Goal: Task Accomplishment & Management: Complete application form

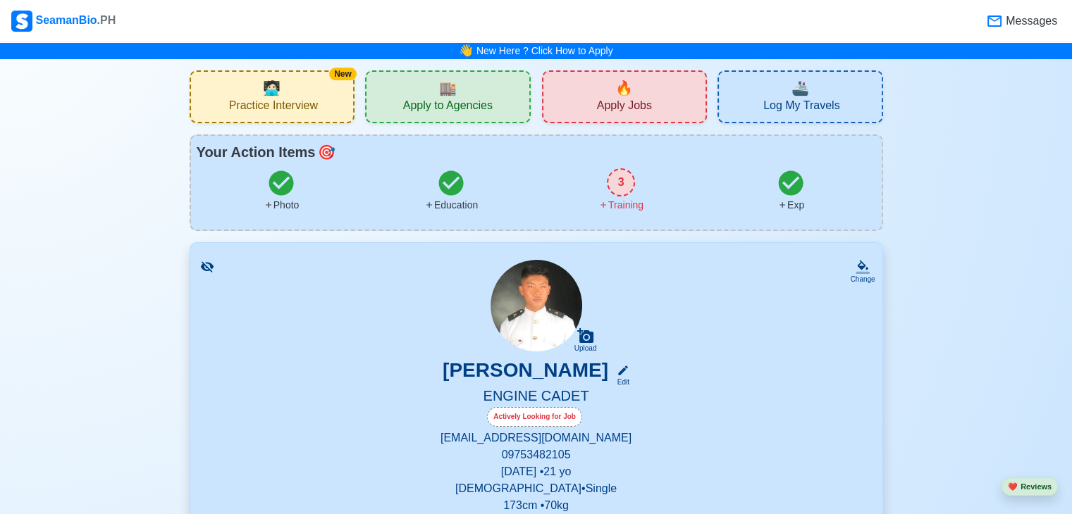
click at [596, 102] on div "🔥 Apply Jobs" at bounding box center [625, 96] width 166 height 53
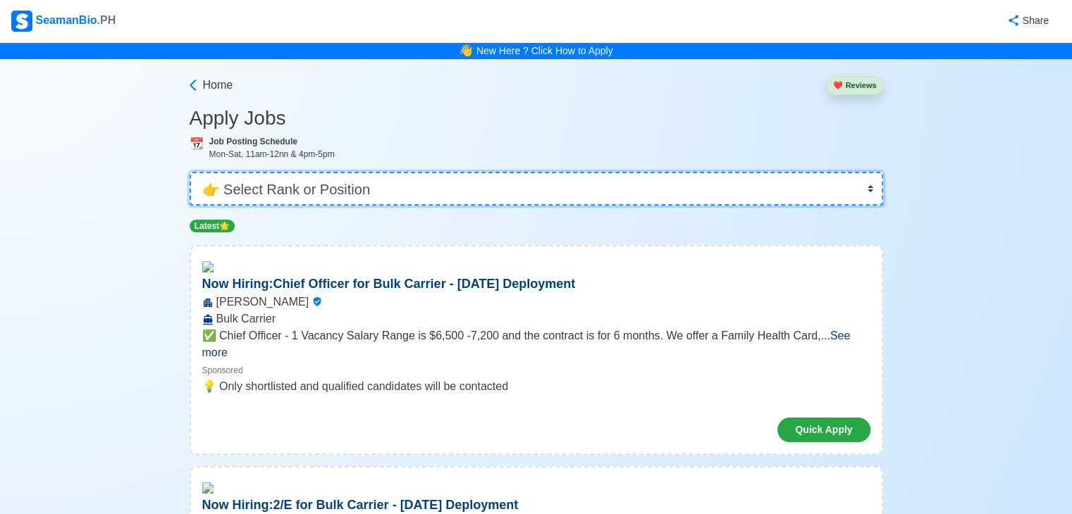
click at [874, 184] on select "👉 Select Rank or Position Master Chief Officer 2nd Officer 3rd Officer Junior O…" at bounding box center [536, 189] width 693 height 34
select select "Cadet"
click at [191, 172] on select "👉 Select Rank or Position Master Chief Officer 2nd Officer 3rd Officer Junior O…" at bounding box center [536, 189] width 693 height 34
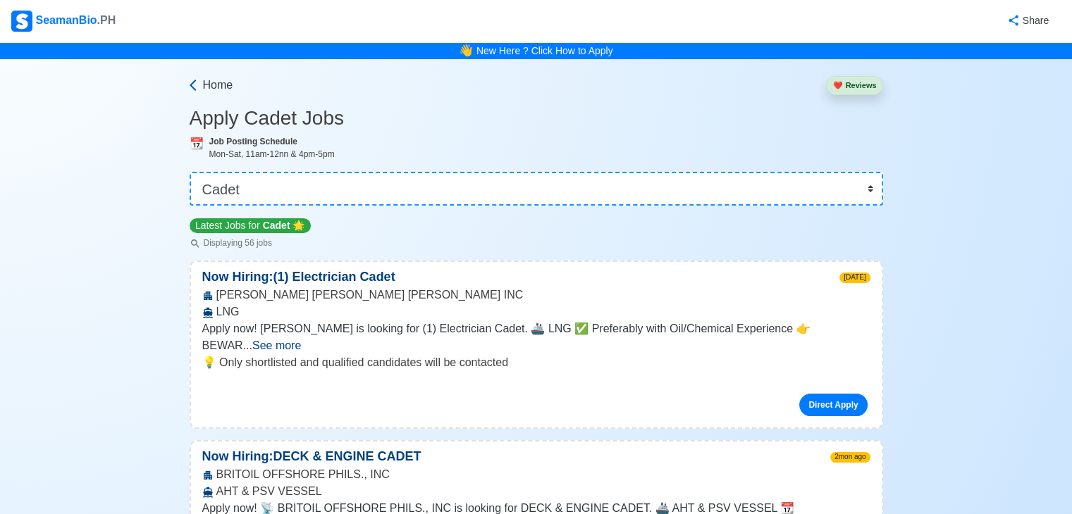
click at [195, 92] on link "Home" at bounding box center [209, 85] width 47 height 17
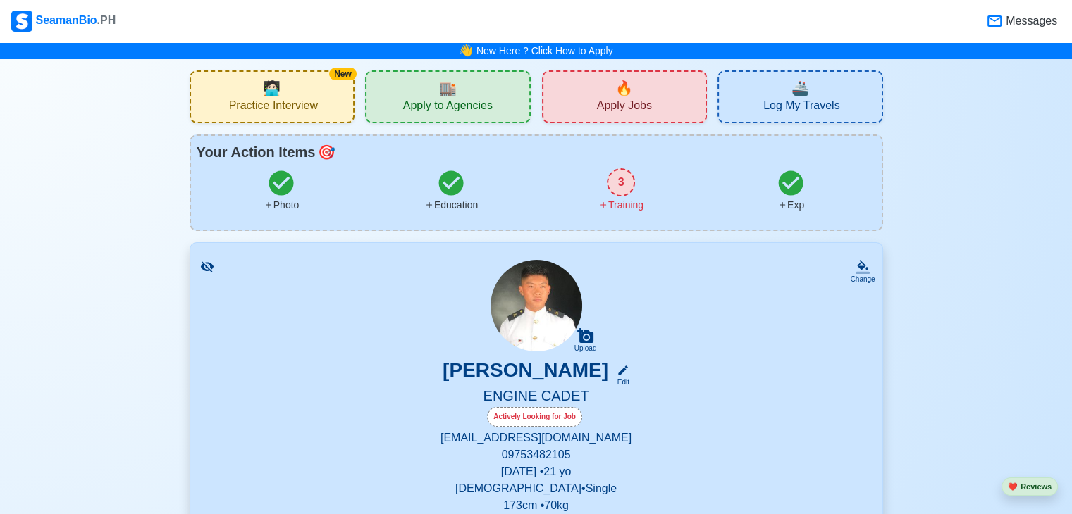
click at [455, 106] on span "Apply to Agencies" at bounding box center [448, 108] width 90 height 18
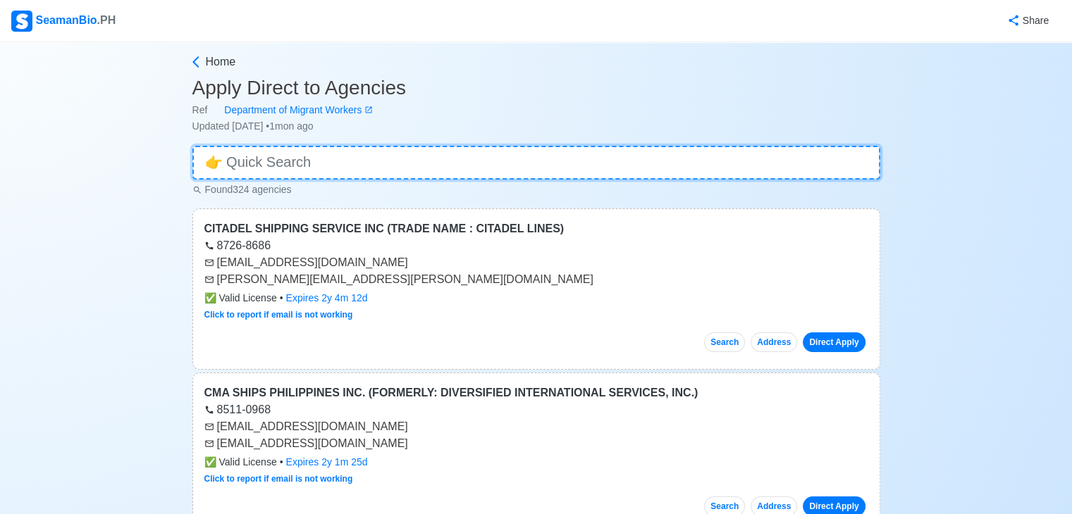
click at [503, 161] on input at bounding box center [536, 163] width 688 height 34
type input "engine cadet"
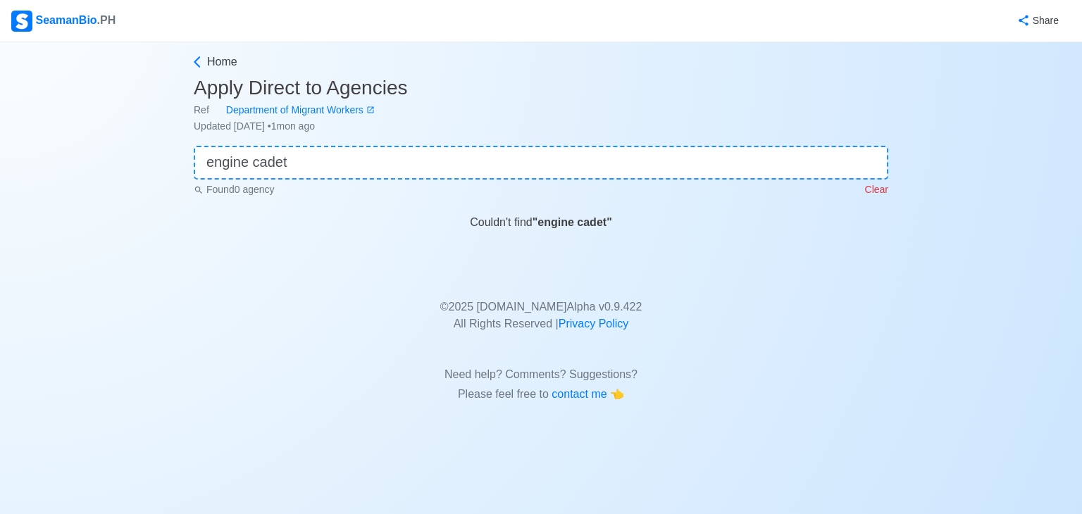
click at [877, 189] on p "Clear" at bounding box center [876, 190] width 23 height 15
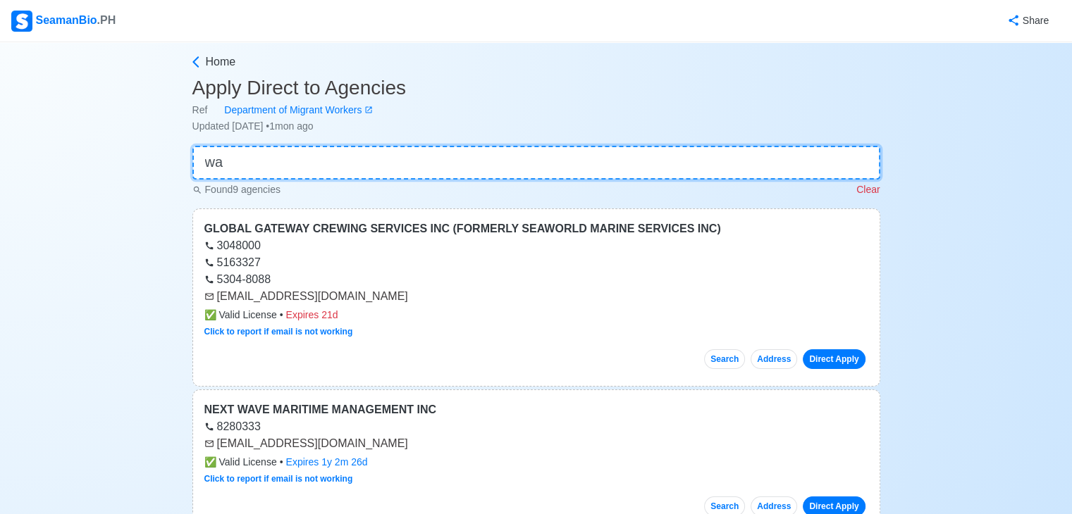
type input "w"
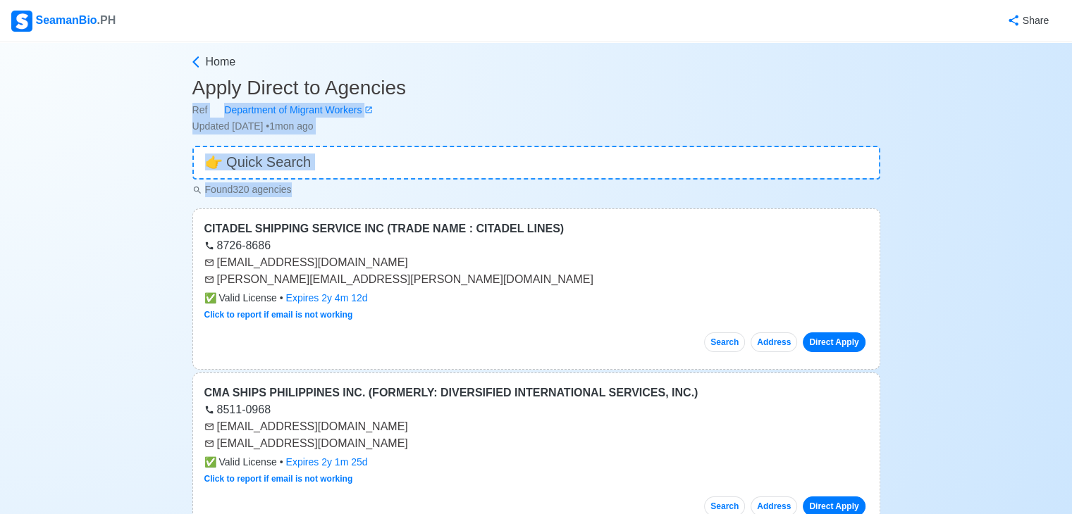
drag, startPoint x: 877, startPoint y: 195, endPoint x: 0, endPoint y: 173, distance: 877.0
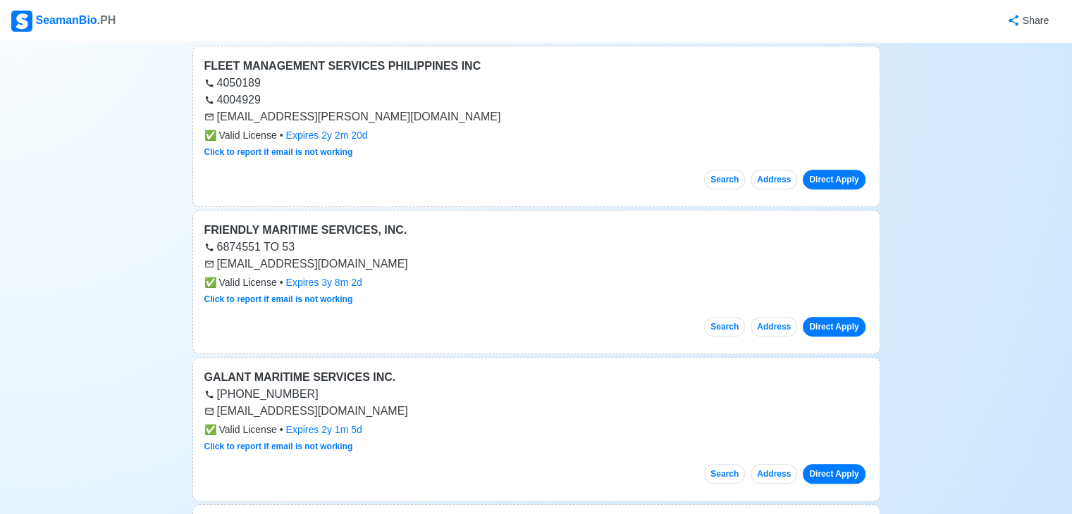
scroll to position [6073, 0]
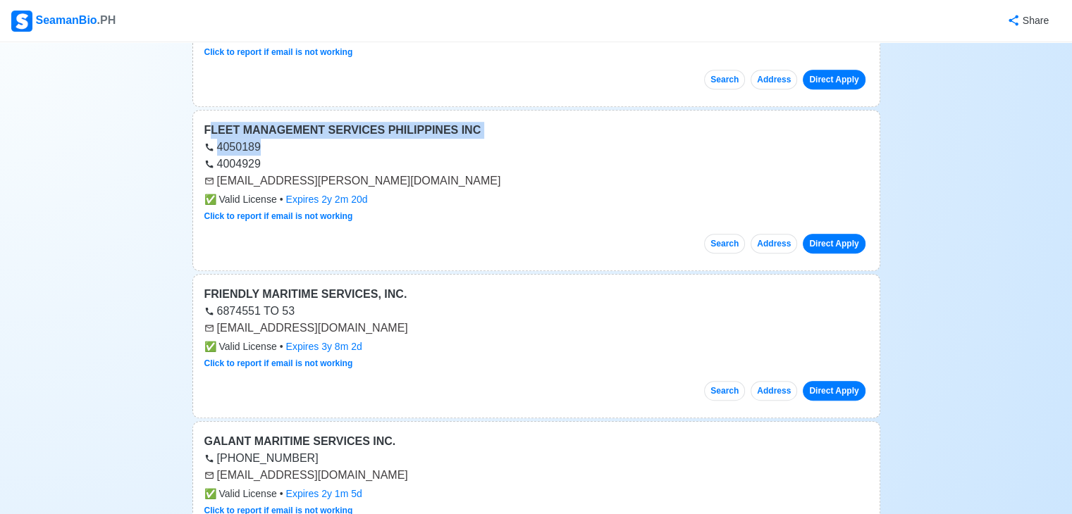
drag, startPoint x: 209, startPoint y: 87, endPoint x: 534, endPoint y: 111, distance: 325.8
click at [534, 111] on div "FLEET MANAGEMENT SERVICES PHILIPPINES INC 4050189 4004929 [EMAIL_ADDRESS][PERSO…" at bounding box center [536, 190] width 688 height 161
click at [534, 139] on div "4050189" at bounding box center [536, 147] width 664 height 17
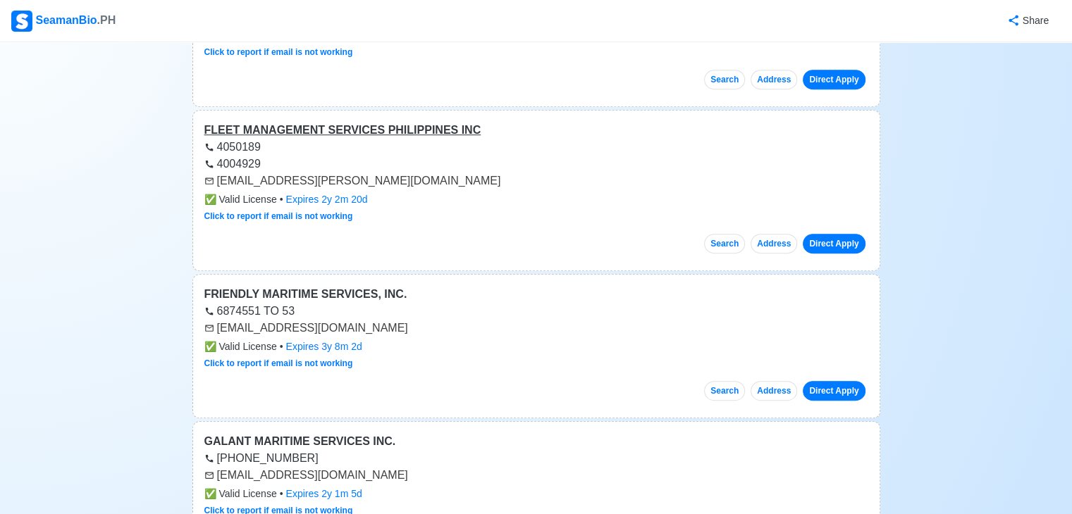
drag, startPoint x: 528, startPoint y: 92, endPoint x: 460, endPoint y: 90, distance: 67.7
click at [460, 122] on div "FLEET MANAGEMENT SERVICES PHILIPPINES INC" at bounding box center [536, 130] width 664 height 17
